Goal: Information Seeking & Learning: Learn about a topic

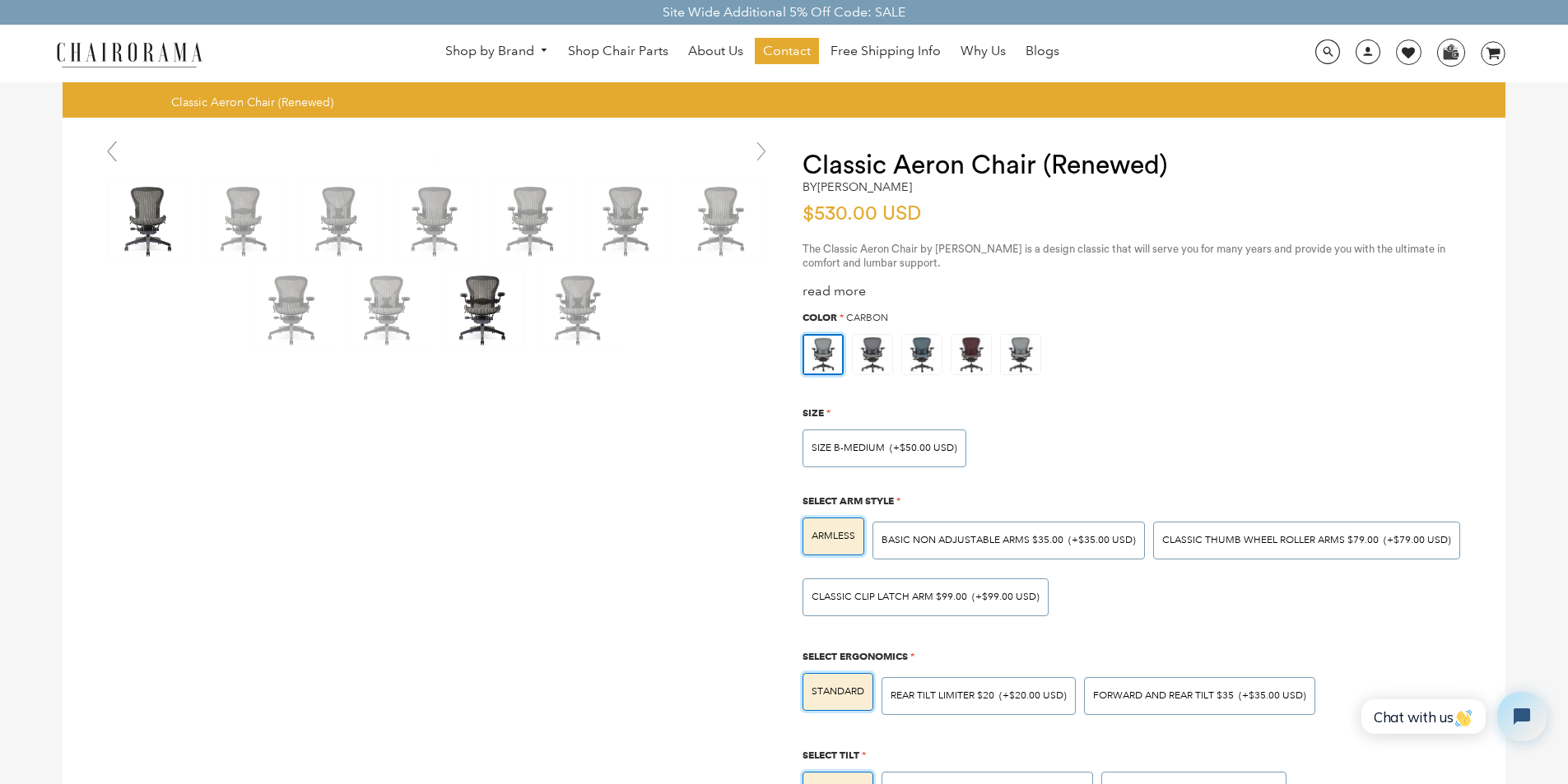
click at [451, 285] on img at bounding box center [483, 309] width 83 height 82
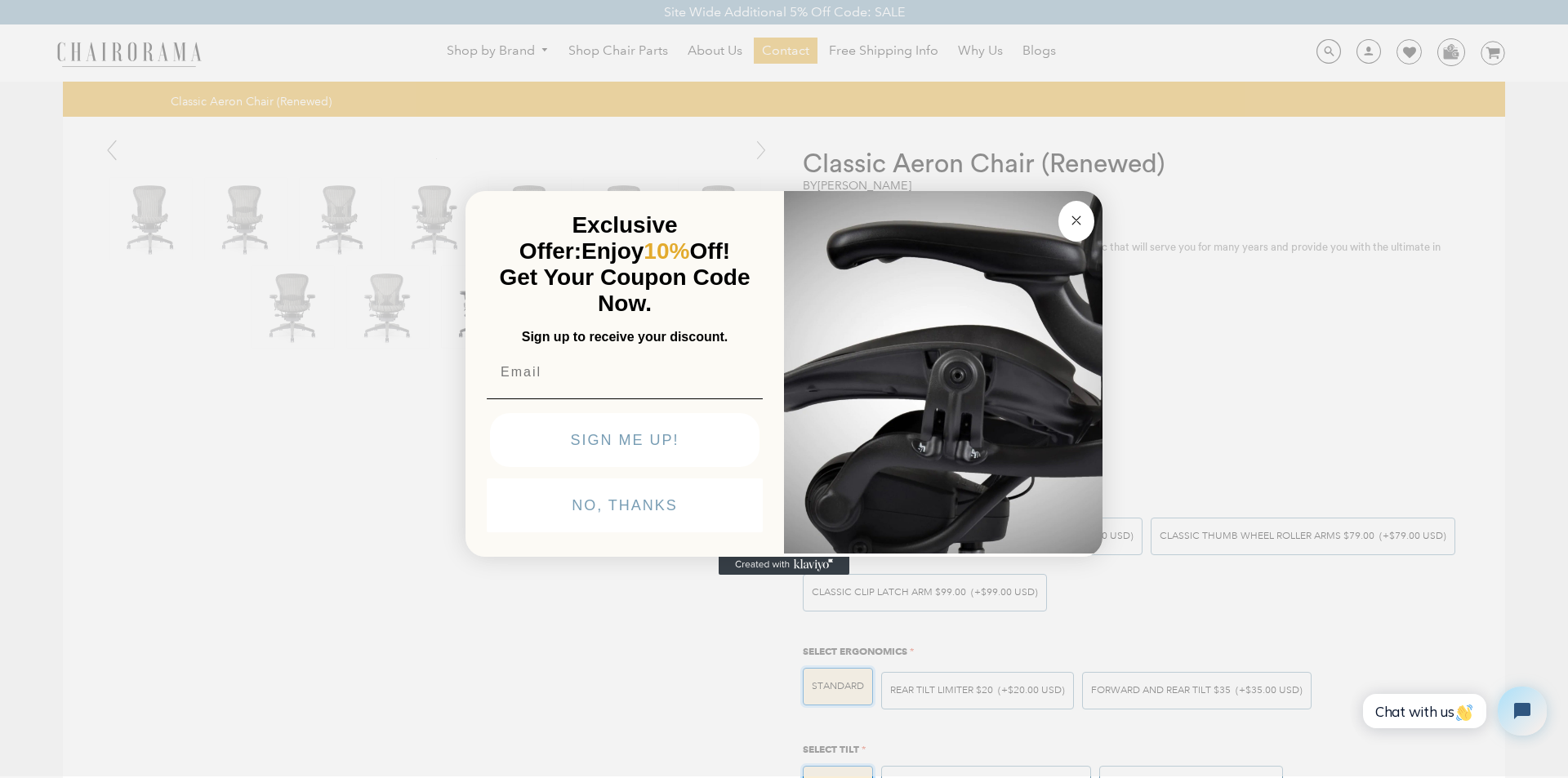
click at [1066, 201] on button "Close dialog" at bounding box center [1076, 221] width 36 height 40
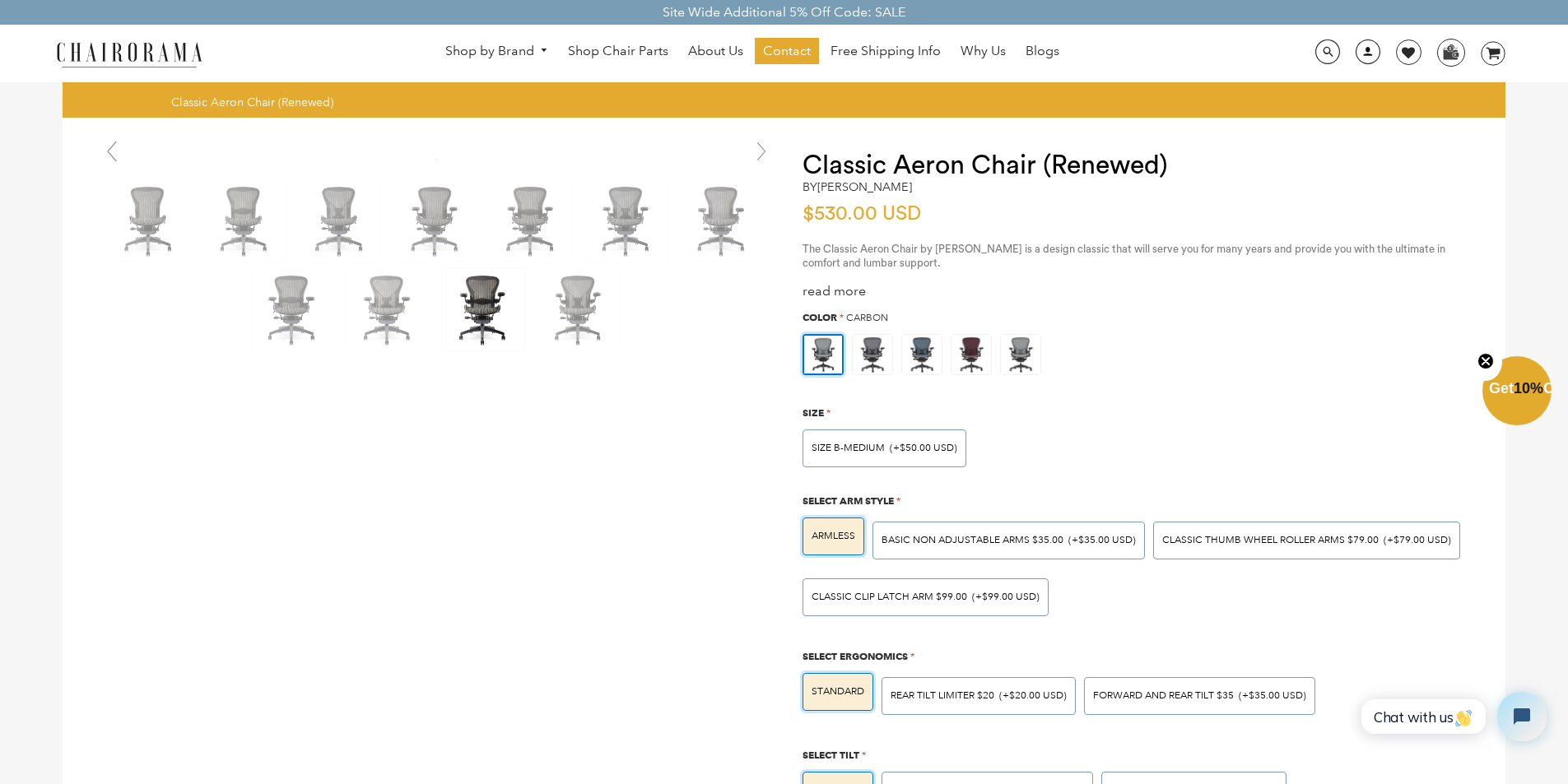
click at [1353, 53] on link at bounding box center [1364, 58] width 41 height 16
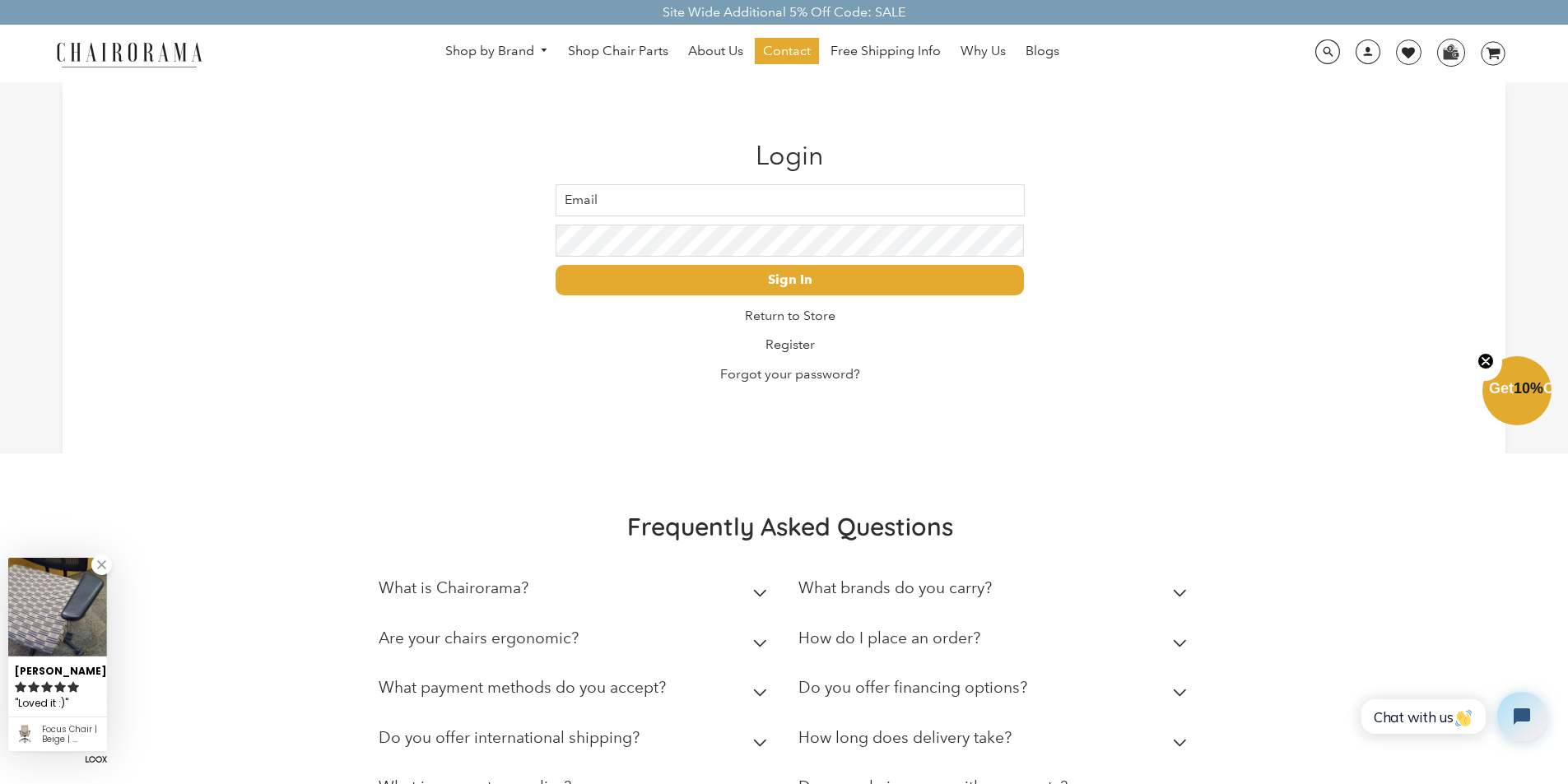
click at [600, 635] on summary "Are your chairs ergonomic?" at bounding box center [576, 642] width 395 height 50
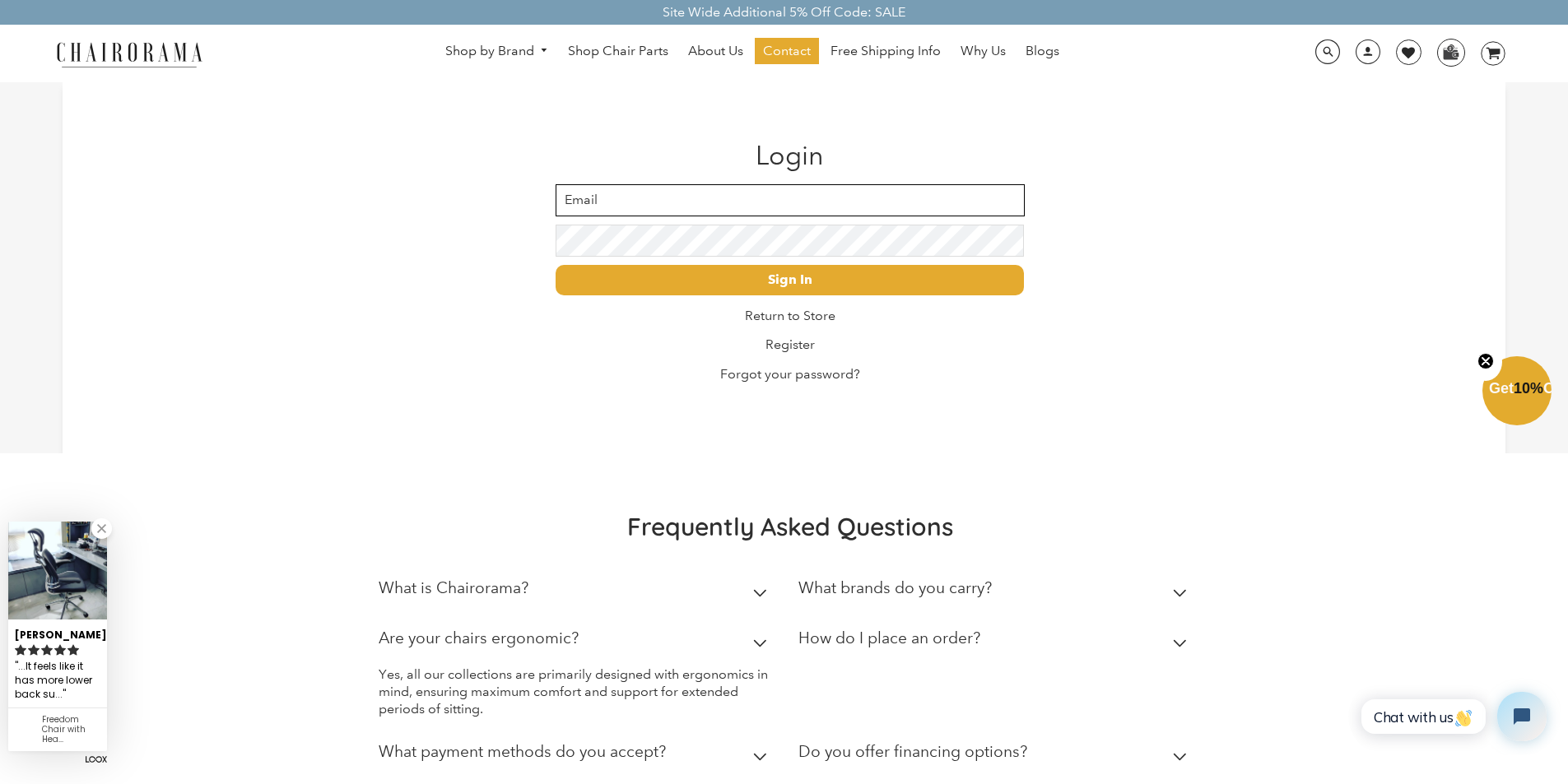
click at [637, 191] on input "Email" at bounding box center [789, 200] width 469 height 32
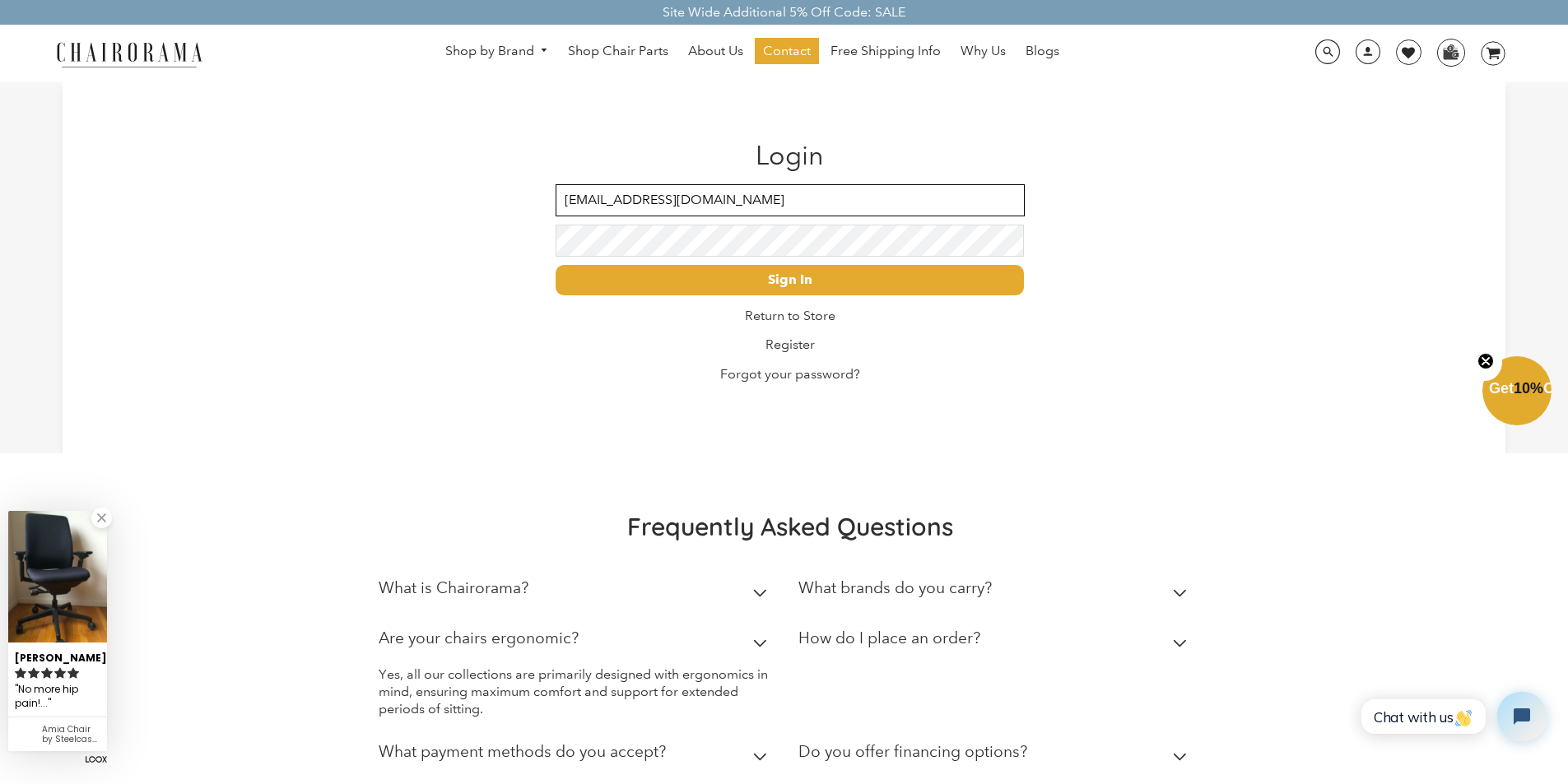
type input "[EMAIL_ADDRESS][DOMAIN_NAME]"
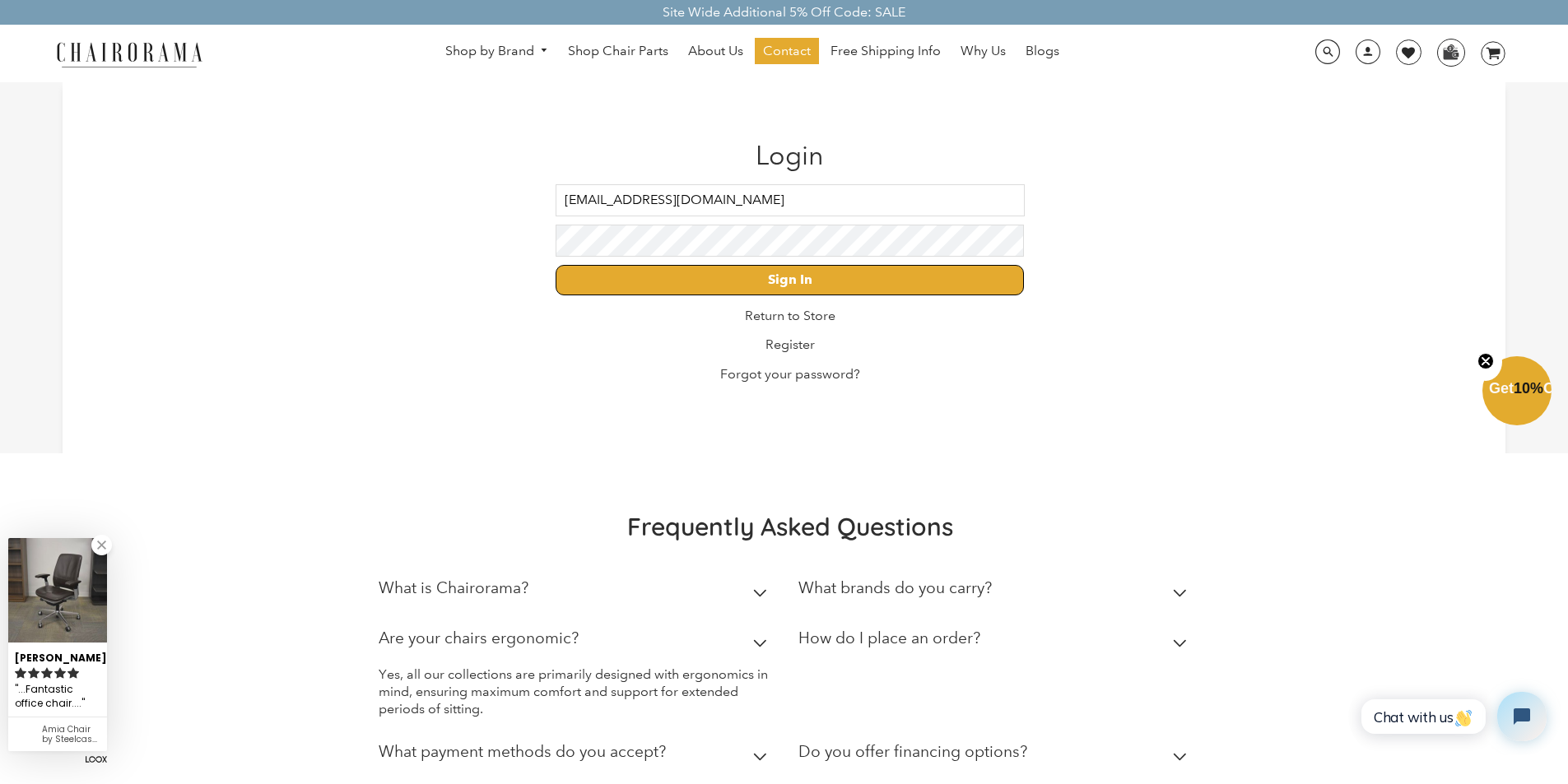
click at [619, 269] on input "Sign In" at bounding box center [789, 279] width 469 height 30
